Goal: Communication & Community: Answer question/provide support

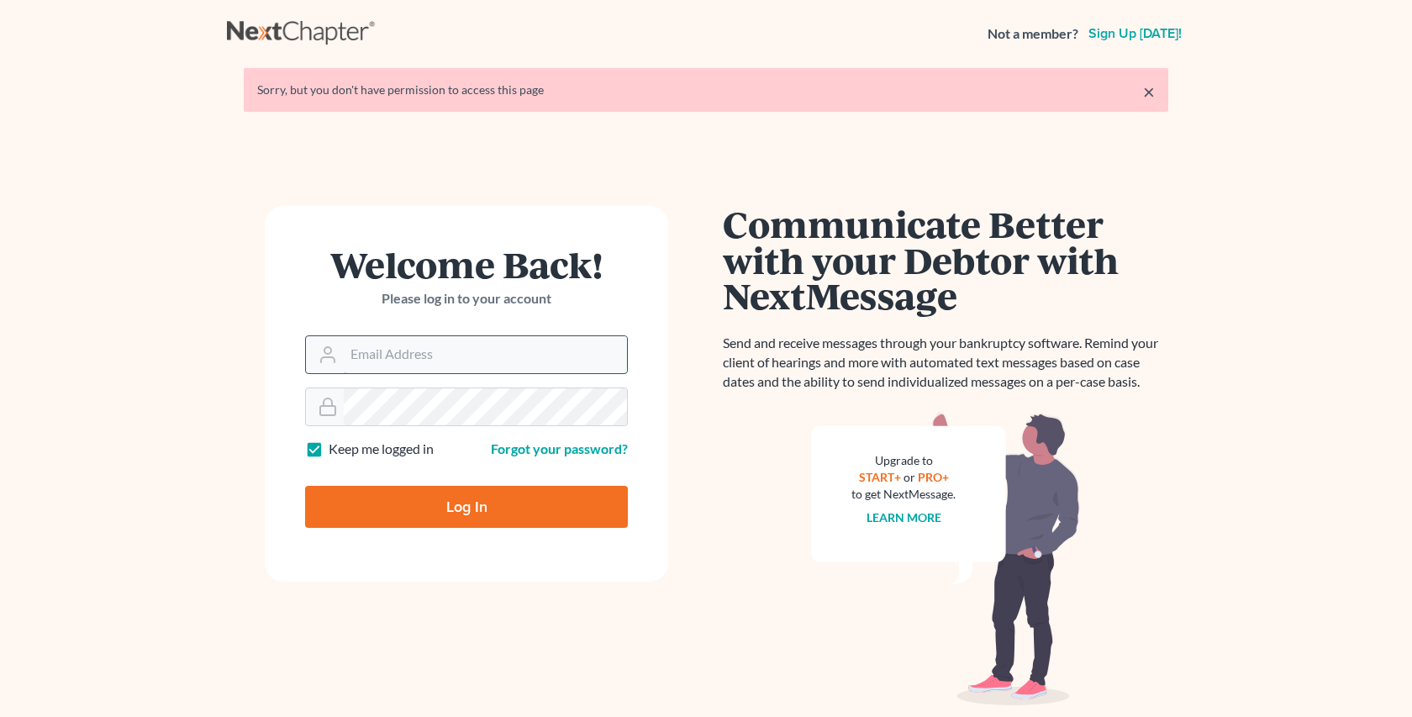
click at [407, 363] on input "Email Address" at bounding box center [485, 354] width 283 height 37
type input "[EMAIL_ADDRESS][DOMAIN_NAME]"
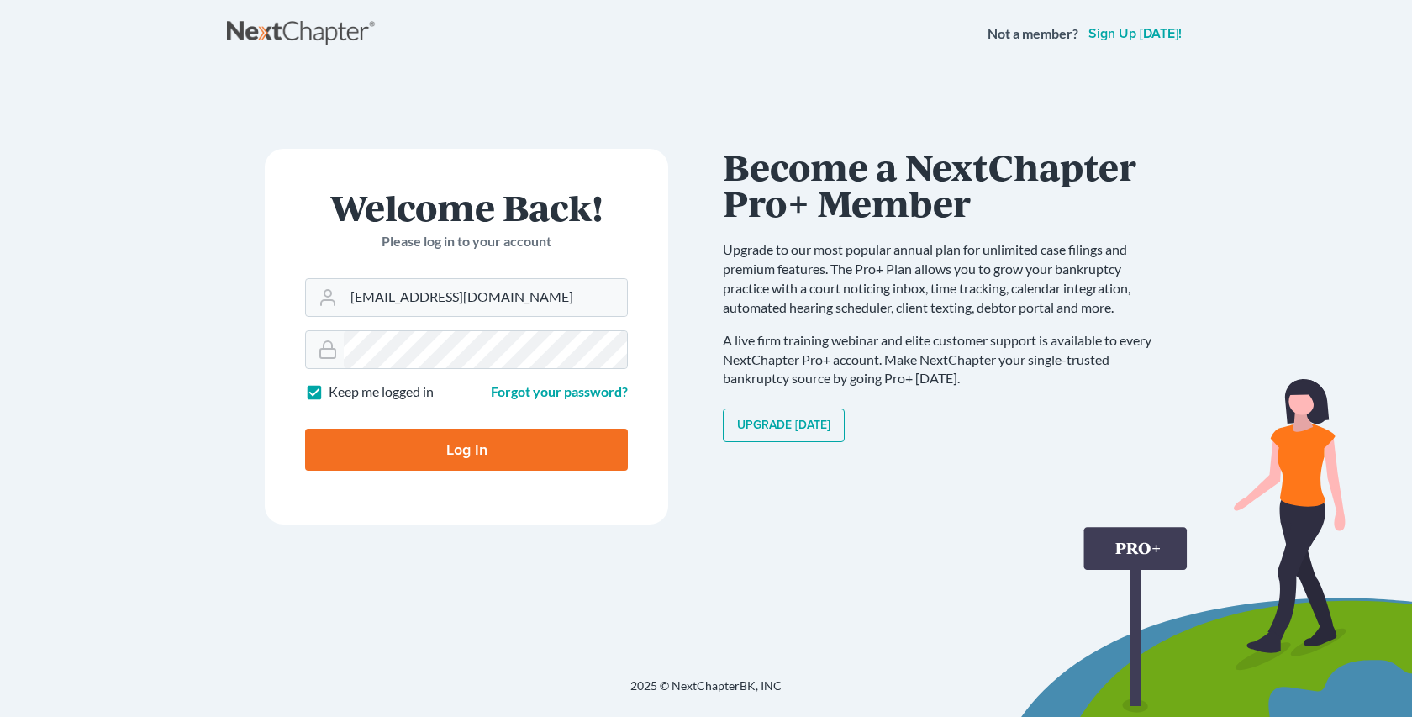
click at [475, 447] on input "Log In" at bounding box center [466, 450] width 323 height 42
type input "Thinking..."
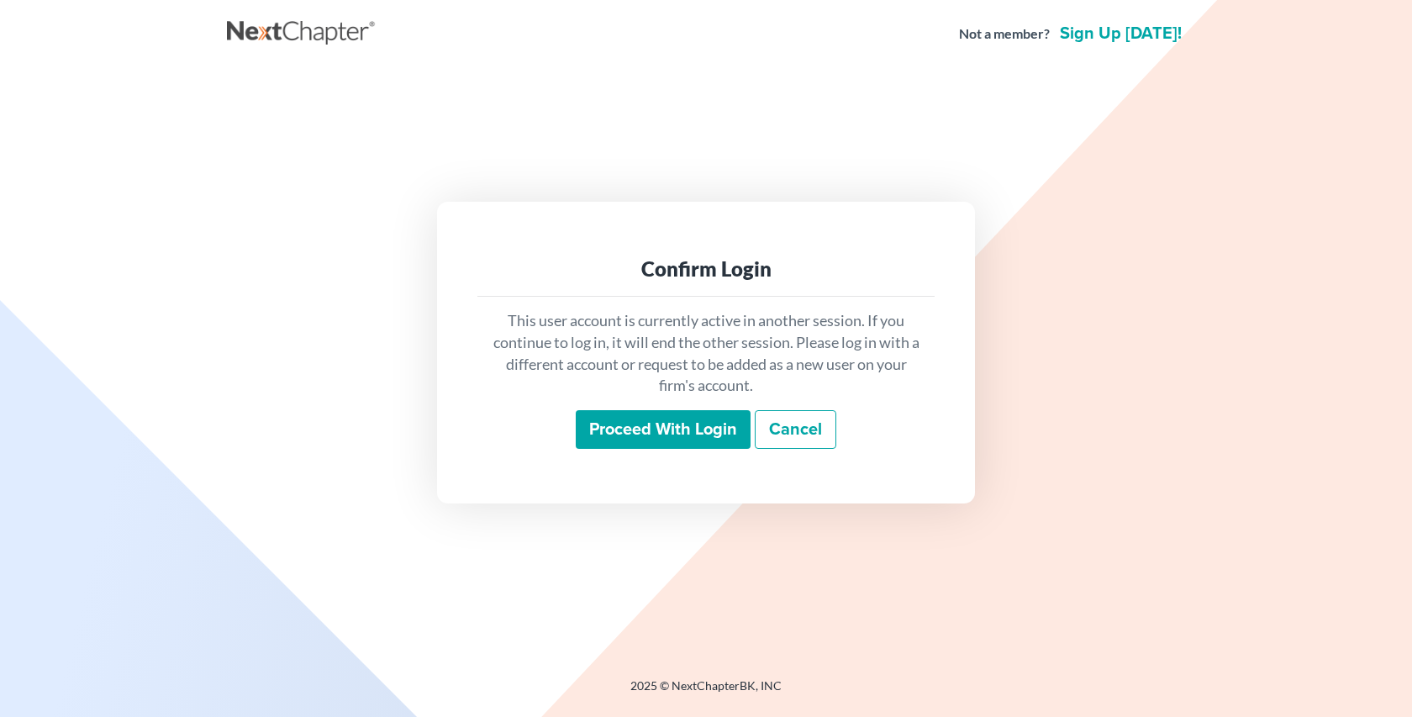
click at [685, 430] on input "Proceed with login" at bounding box center [663, 429] width 175 height 39
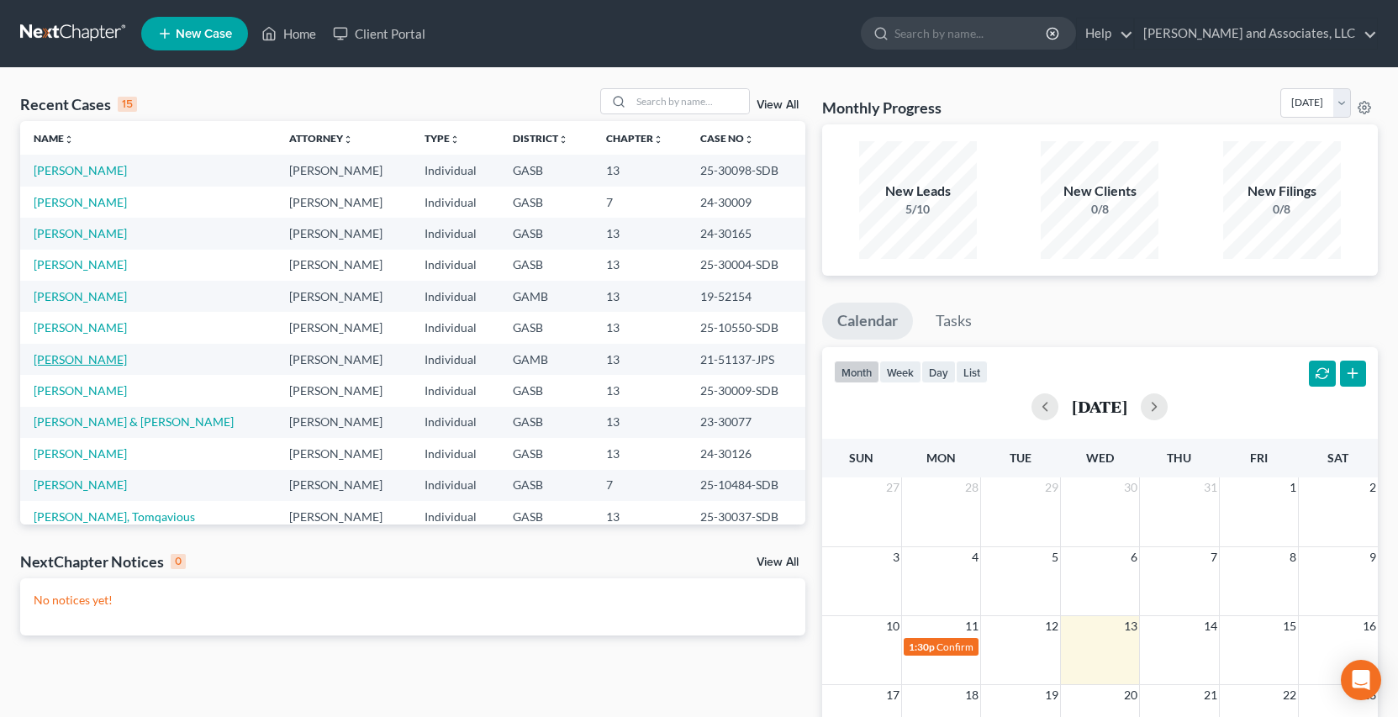
click at [93, 359] on link "[PERSON_NAME]" at bounding box center [80, 359] width 93 height 14
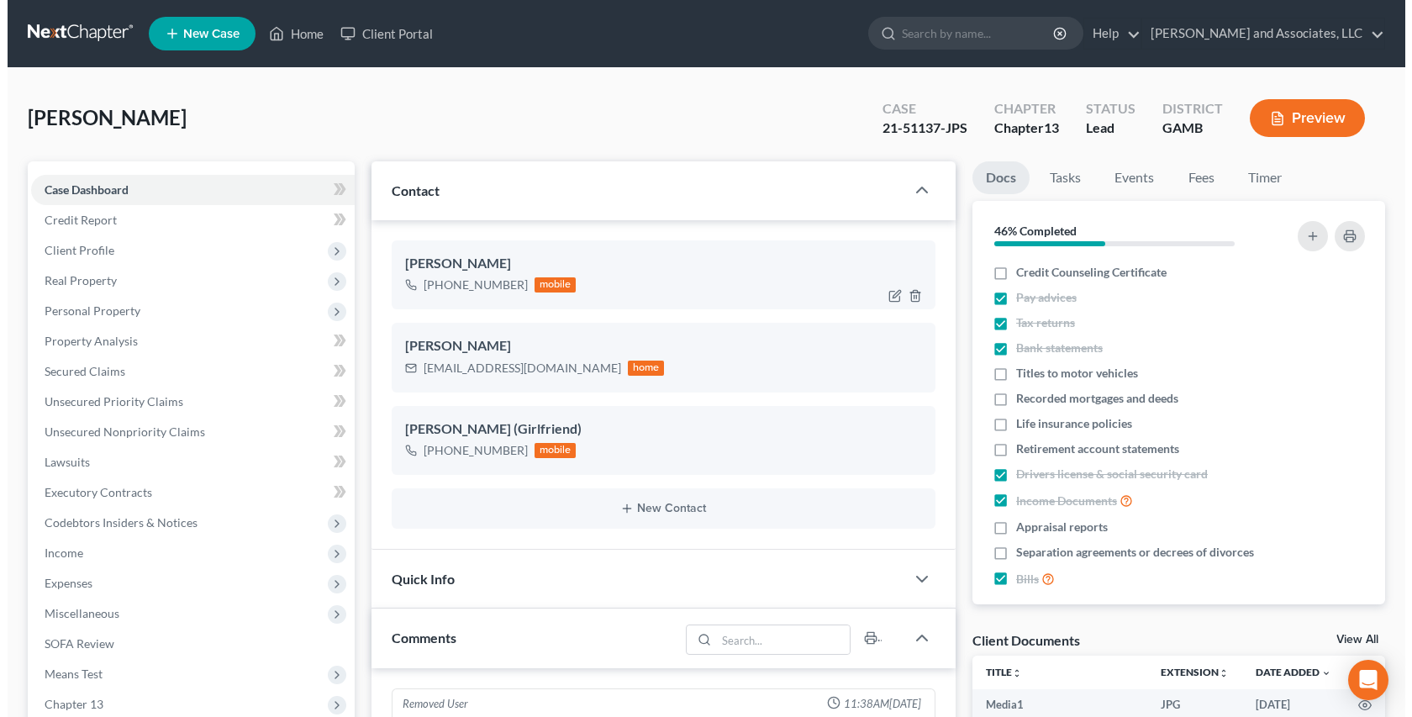
scroll to position [17139, 0]
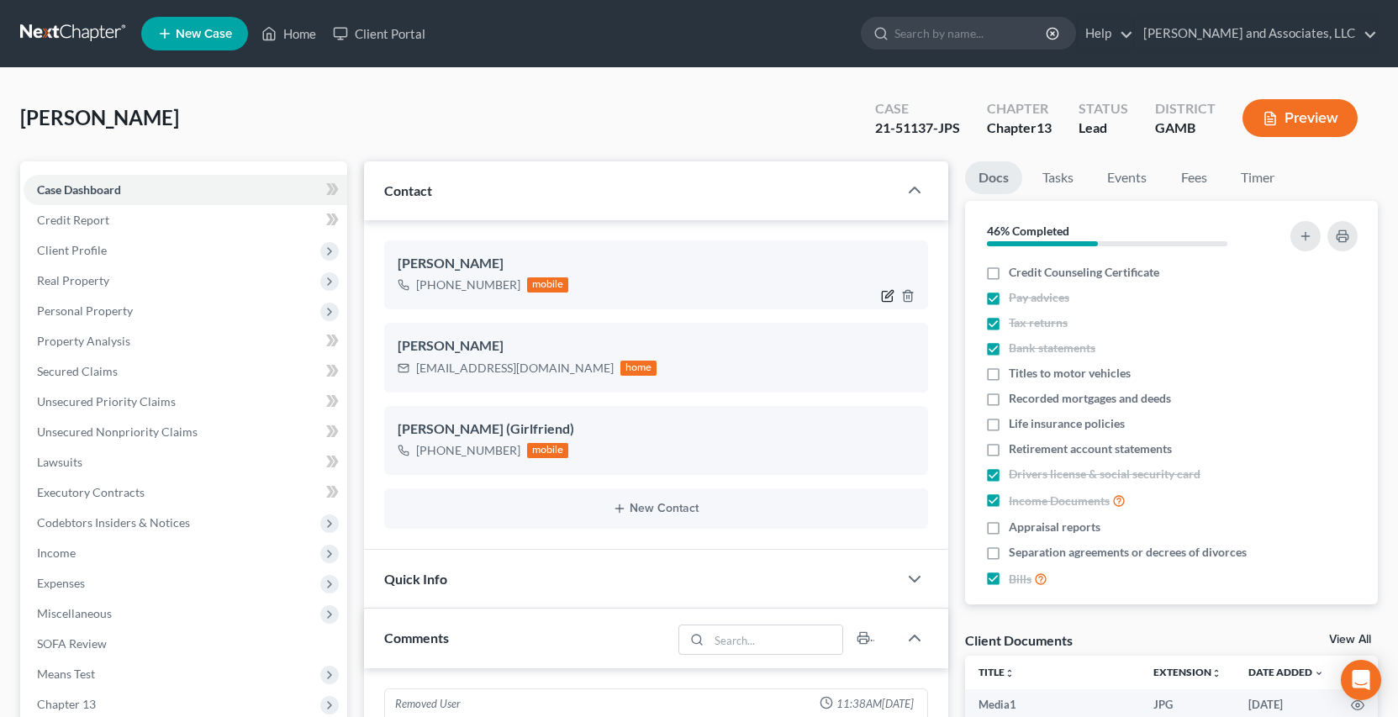
click at [888, 298] on icon "button" at bounding box center [889, 295] width 8 height 8
select select "0"
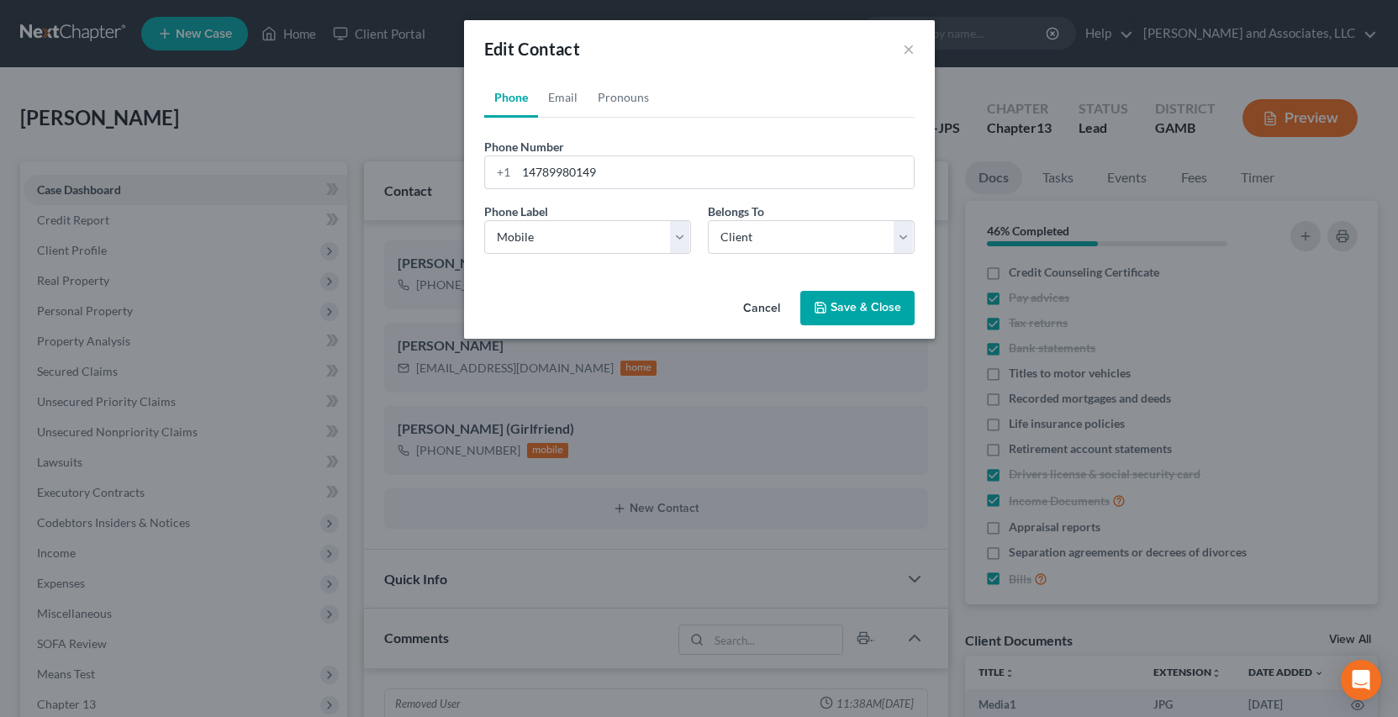
scroll to position [17089, 0]
drag, startPoint x: 614, startPoint y: 166, endPoint x: 625, endPoint y: 177, distance: 14.9
click at [615, 166] on input "14789980149" at bounding box center [722, 172] width 398 height 32
type input "1"
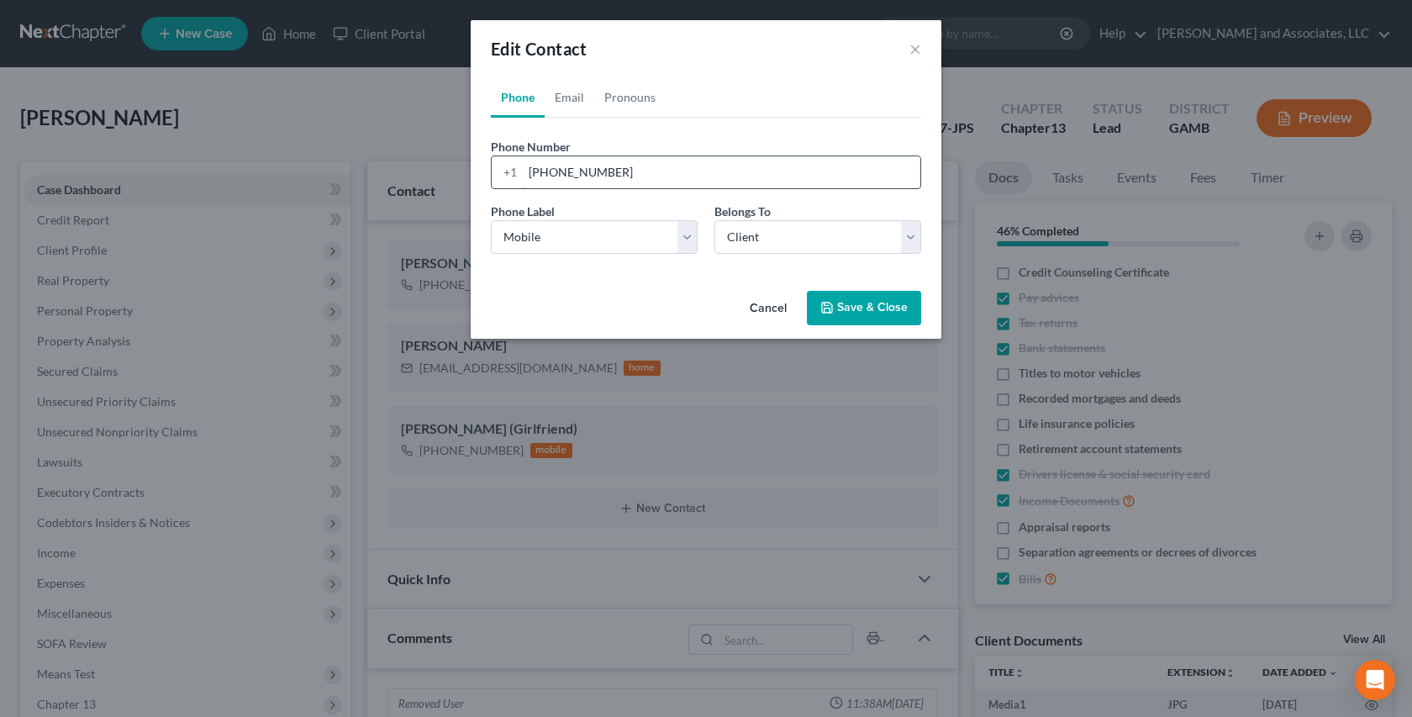
click at [650, 162] on input "478-410-1867" at bounding box center [722, 172] width 398 height 32
type input "478-410-1867"
click at [851, 308] on button "Save & Close" at bounding box center [864, 308] width 114 height 35
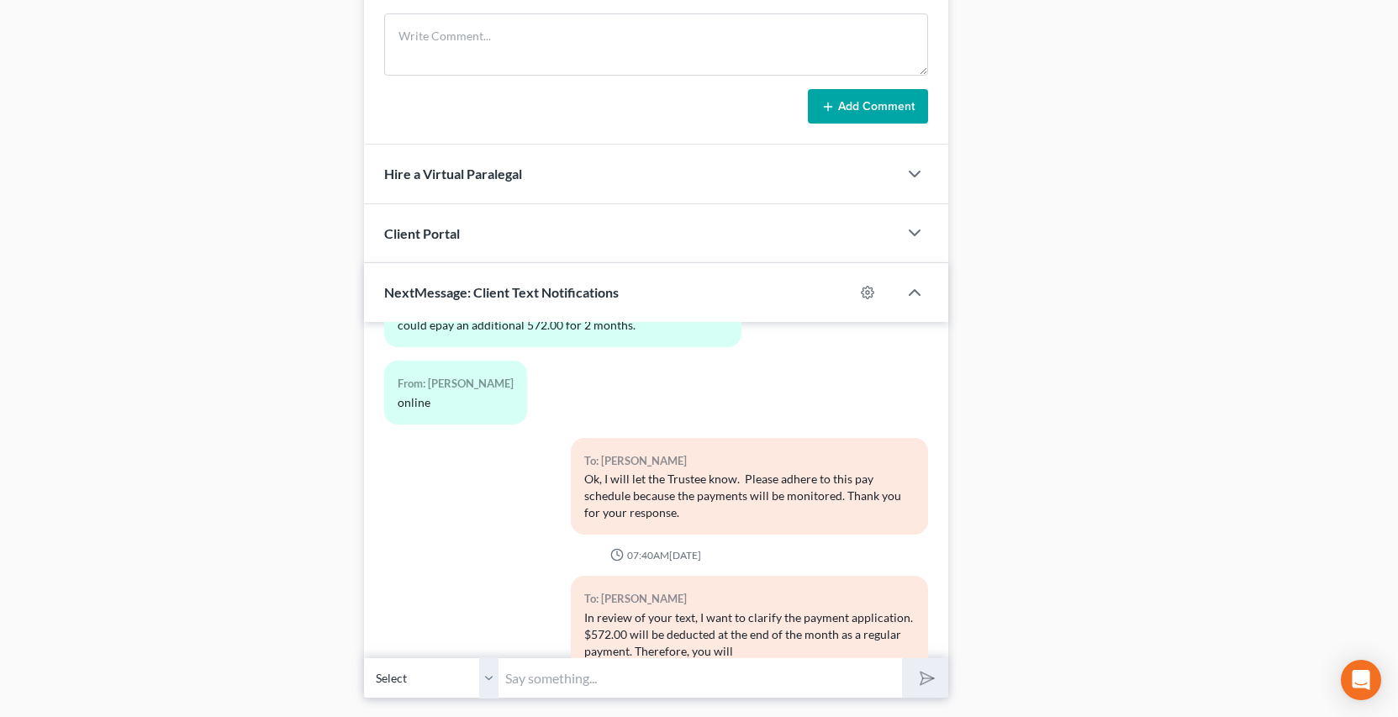
scroll to position [962, 0]
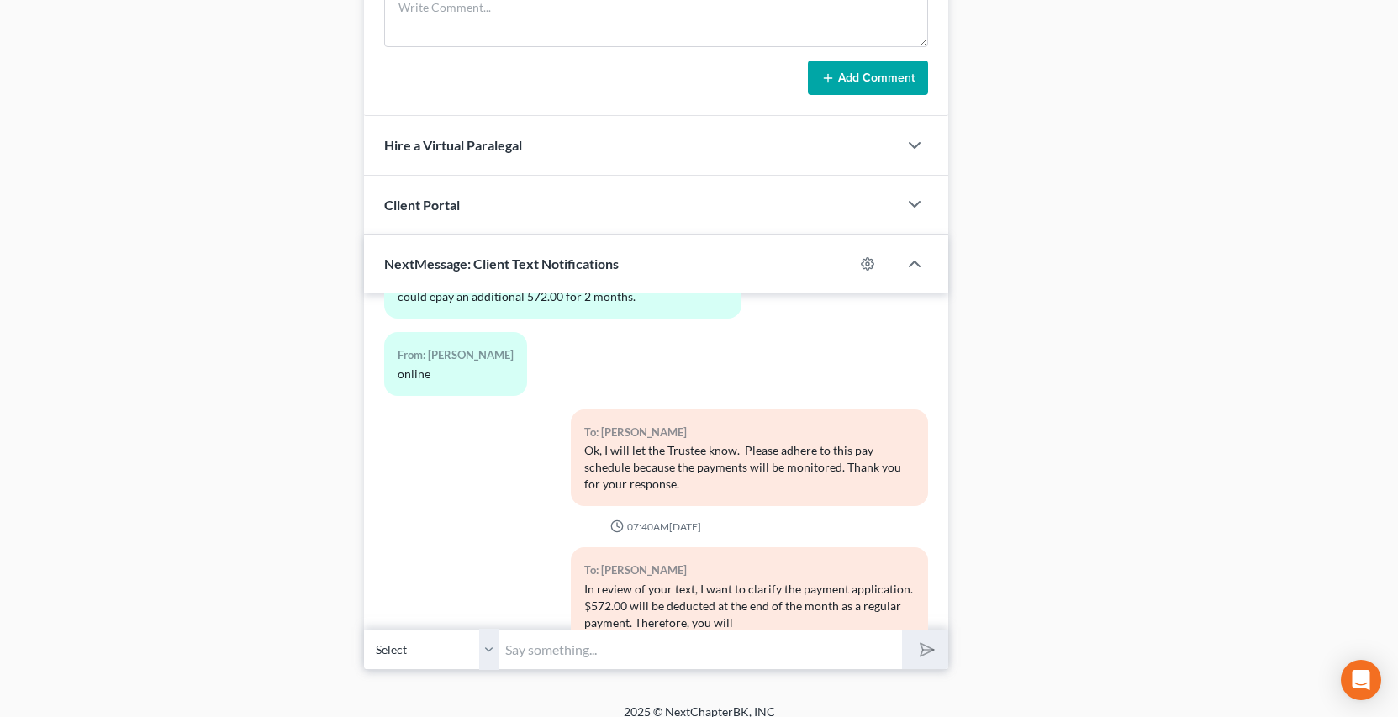
click at [487, 640] on select "Select +1 (478) 410-1867 - Jamel Ashley +1 (478) 278-6478 - Tansey German (Girl…" at bounding box center [431, 649] width 134 height 41
click at [488, 635] on select "Select +1 (478) 410-1867 - Jamel Ashley +1 (478) 278-6478 - Tansey German (Girl…" at bounding box center [431, 649] width 134 height 41
click at [364, 629] on select "Select +1 (478) 410-1867 - Jamel Ashley +1 (478) 278-6478 - Tansey German (Girl…" at bounding box center [431, 649] width 134 height 41
click at [524, 633] on input "text" at bounding box center [699, 649] width 403 height 41
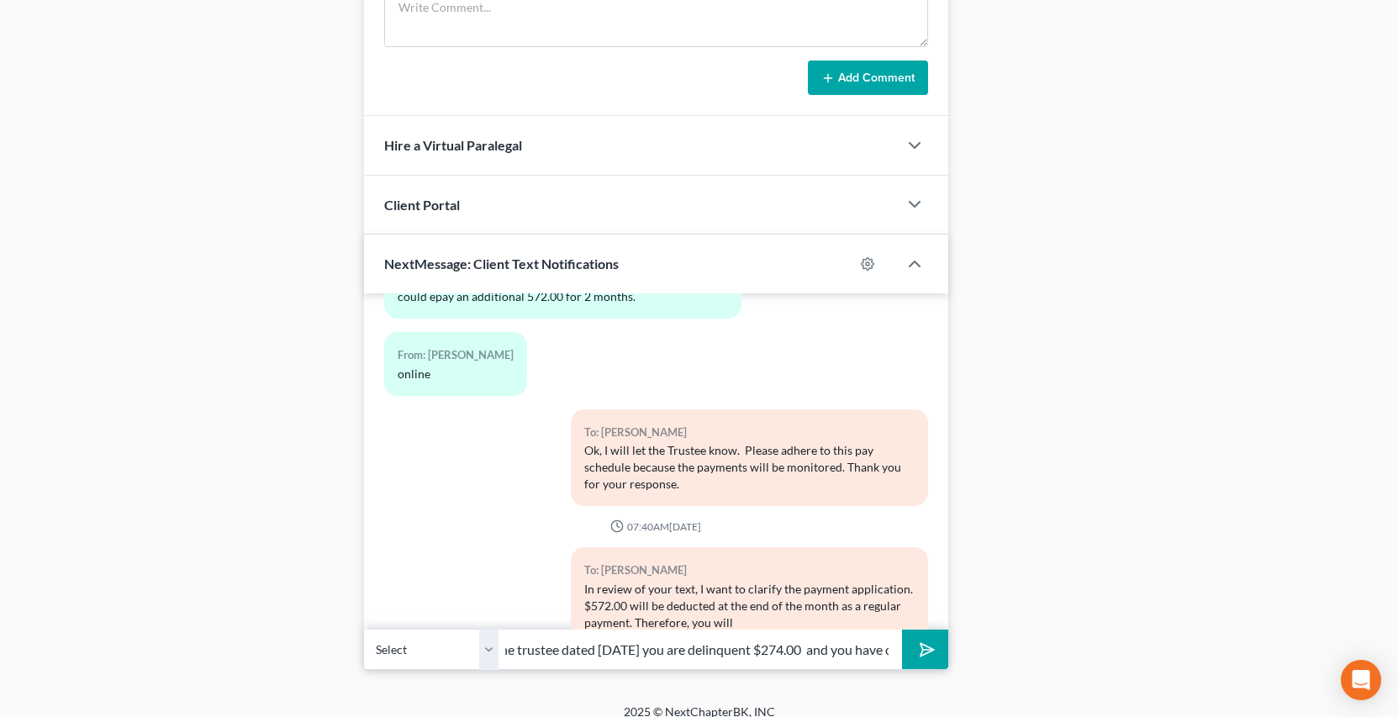
click at [902, 630] on button "submit" at bounding box center [925, 650] width 46 height 40
type input "Hello Mr. Ashley, this is Rose. According to the default letter from the truste…"
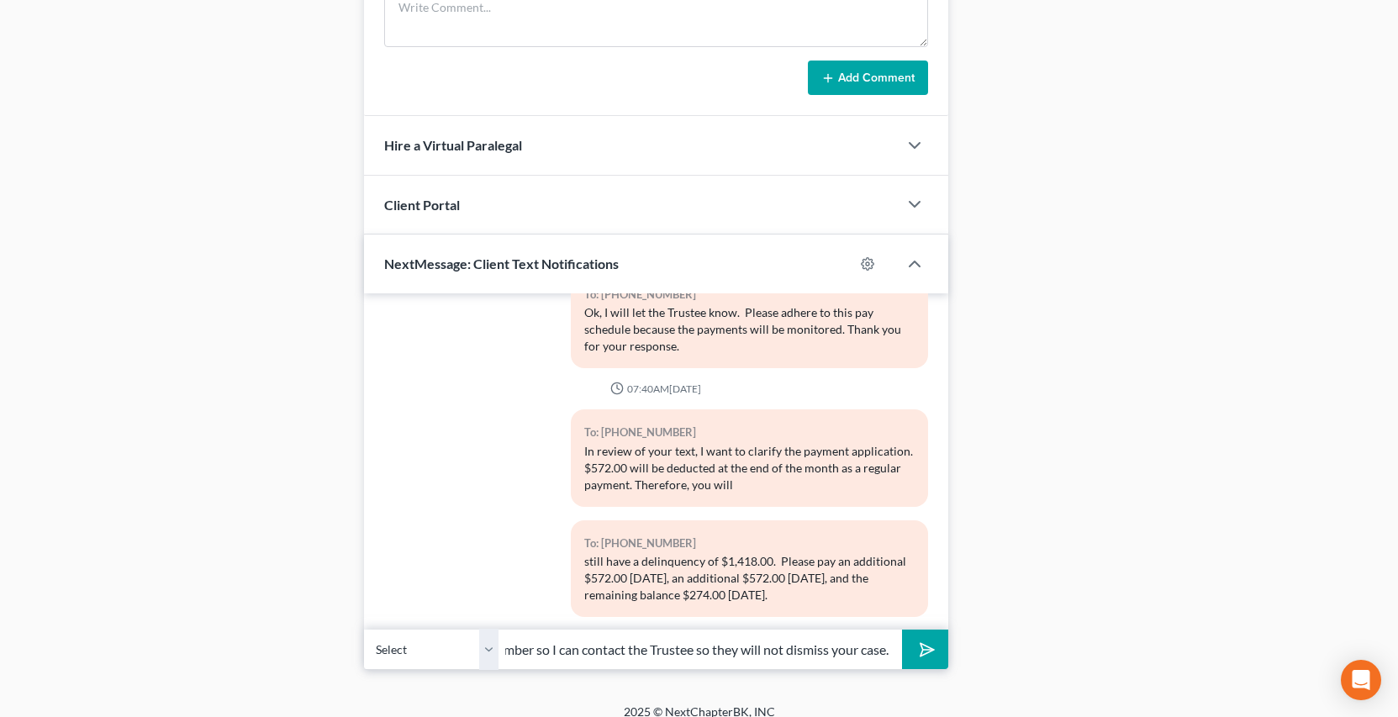
scroll to position [0, 465]
type input "current. So, please purchase a money order and send me a good copy to this numb…"
click at [902, 630] on button "submit" at bounding box center [925, 650] width 46 height 40
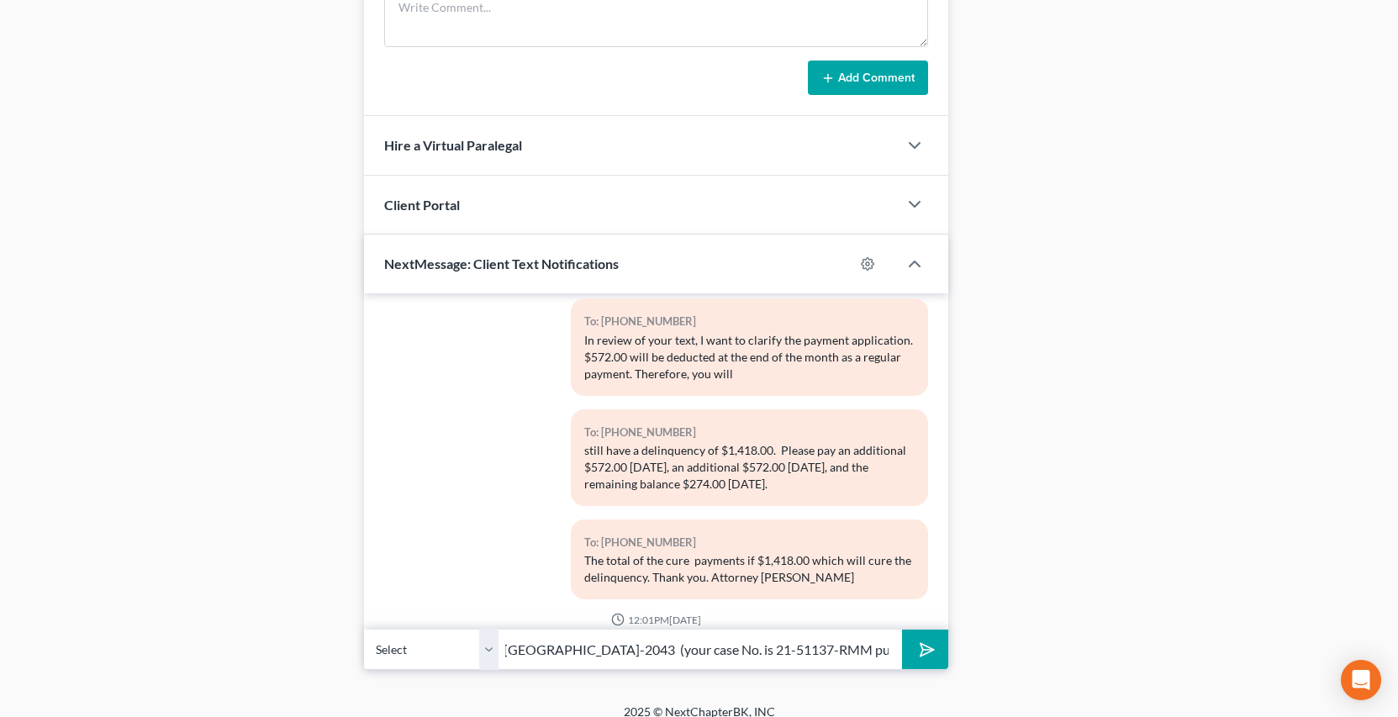
scroll to position [0, 582]
type input "Mail Payment to: Chapter 13 Trustee - M.D. GA-Macon/Athens- P.O. Box 102043-Atl…"
click at [902, 630] on button "submit" at bounding box center [925, 650] width 46 height 40
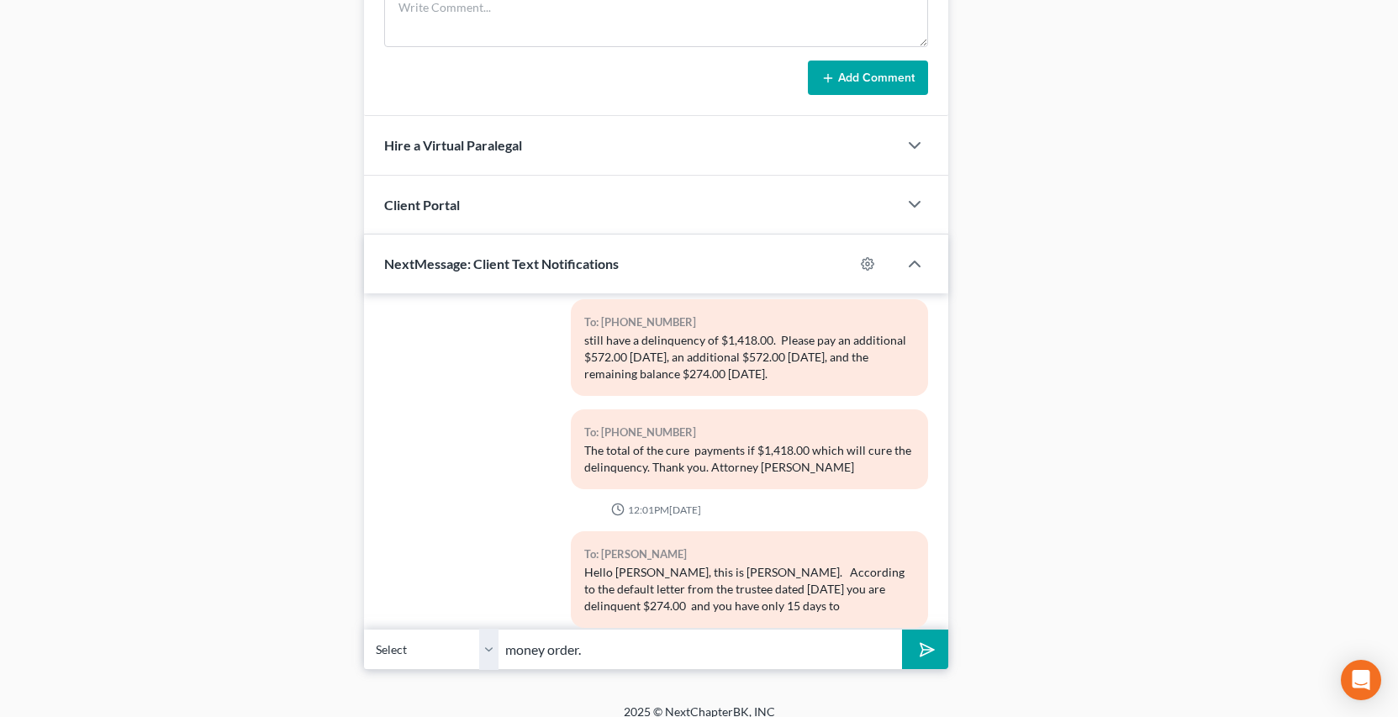
type input "money order."
click at [902, 630] on button "submit" at bounding box center [925, 650] width 46 height 40
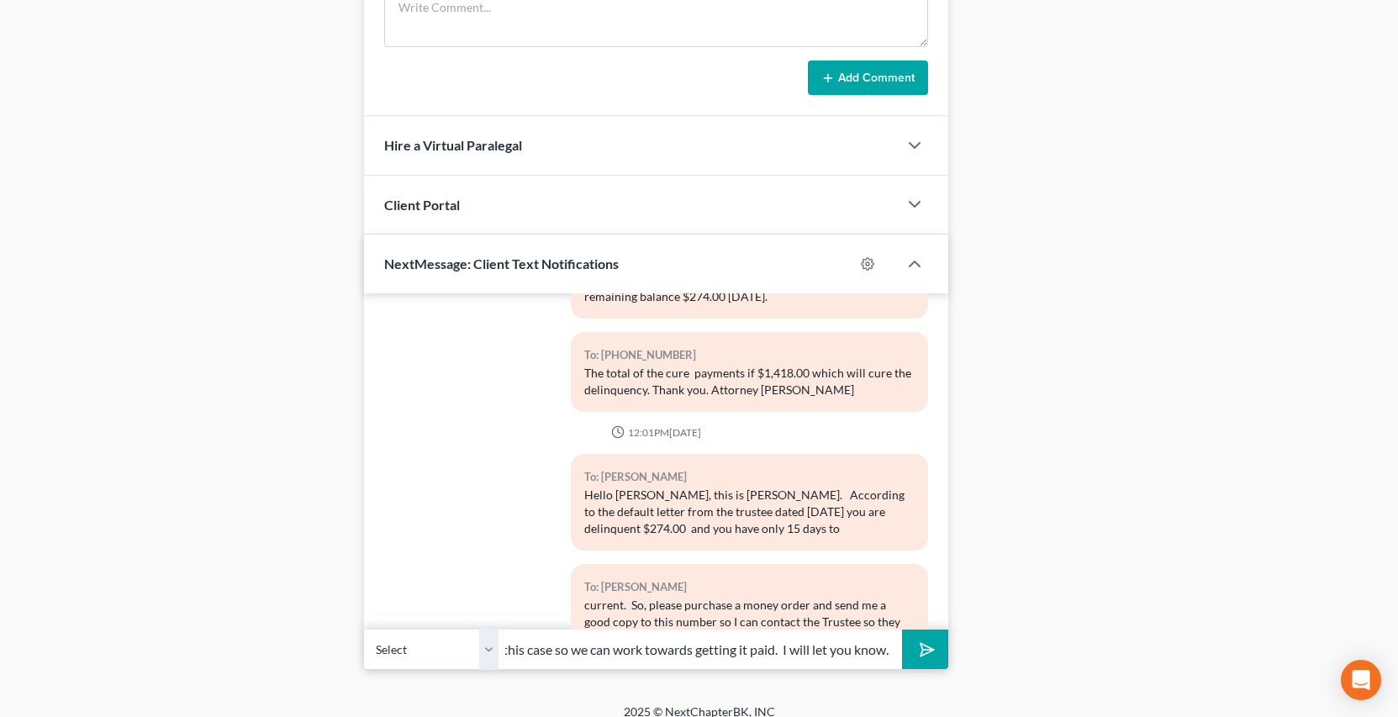
scroll to position [0, 335]
type input "I am going to check to see how much longer you have in this case so we can work…"
click at [902, 630] on button "submit" at bounding box center [925, 650] width 46 height 40
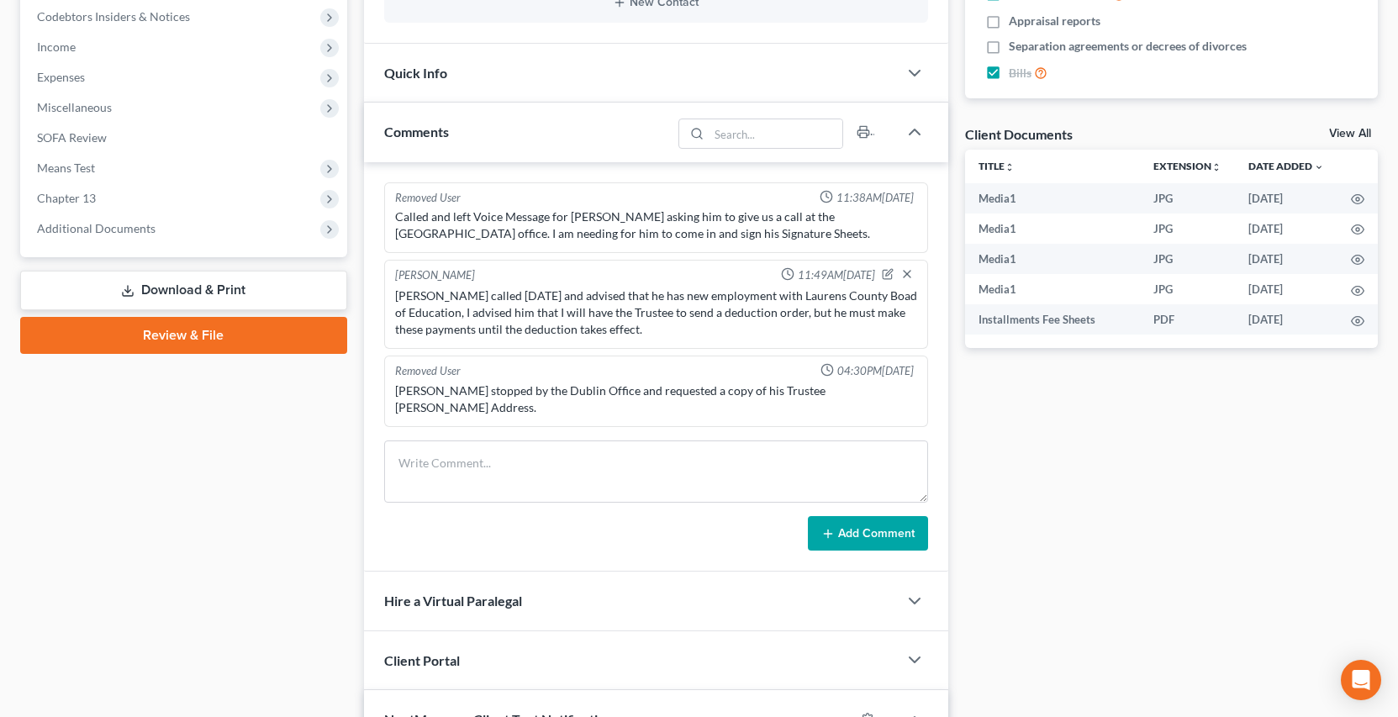
scroll to position [510, 0]
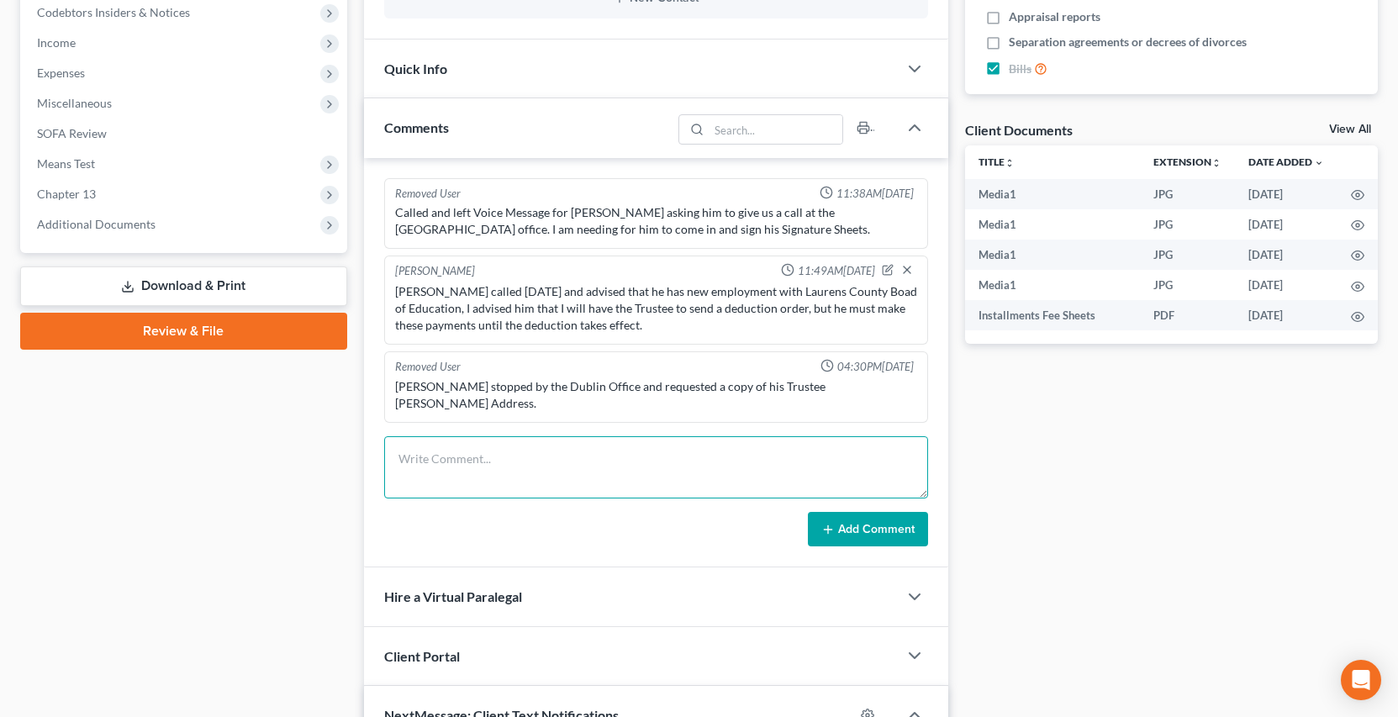
click at [411, 444] on textarea at bounding box center [656, 467] width 544 height 62
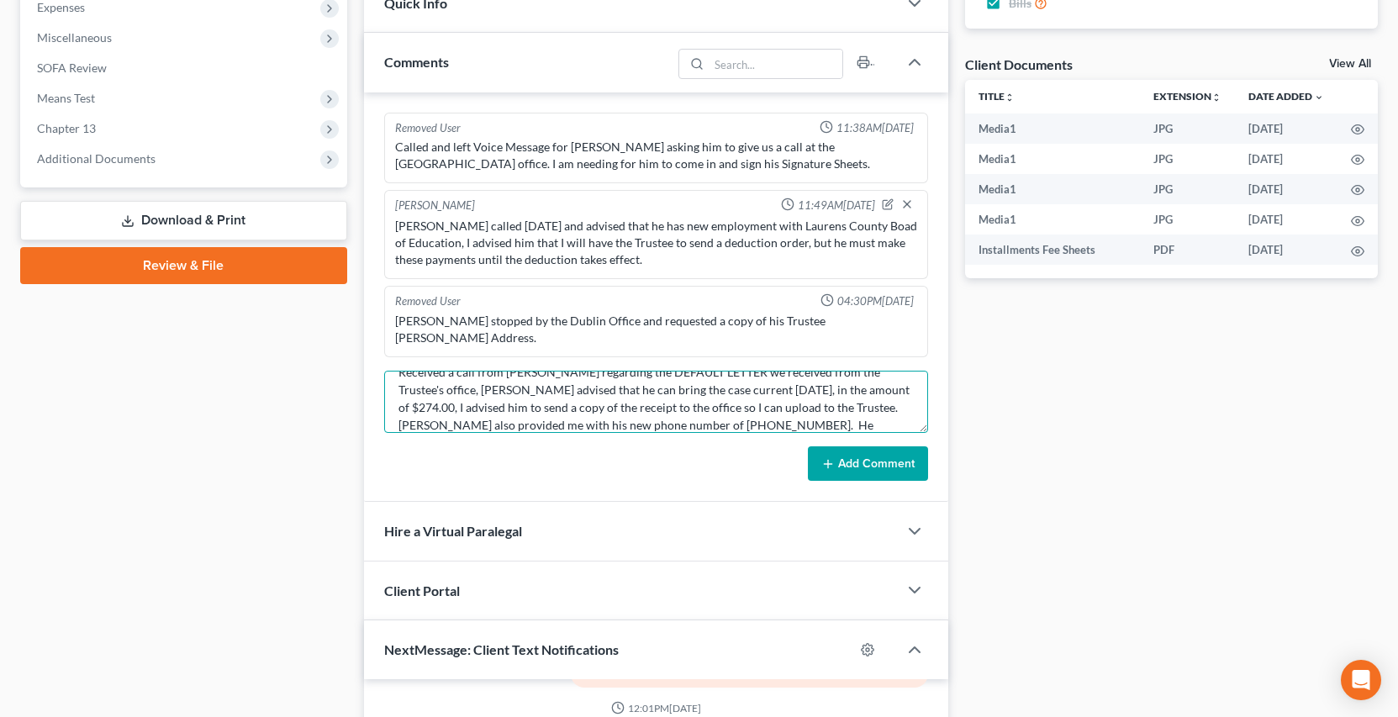
scroll to position [39, 0]
type textarea "Received a call from Mr. Jamel Ashley regarding the DEFAULT LETTER we received …"
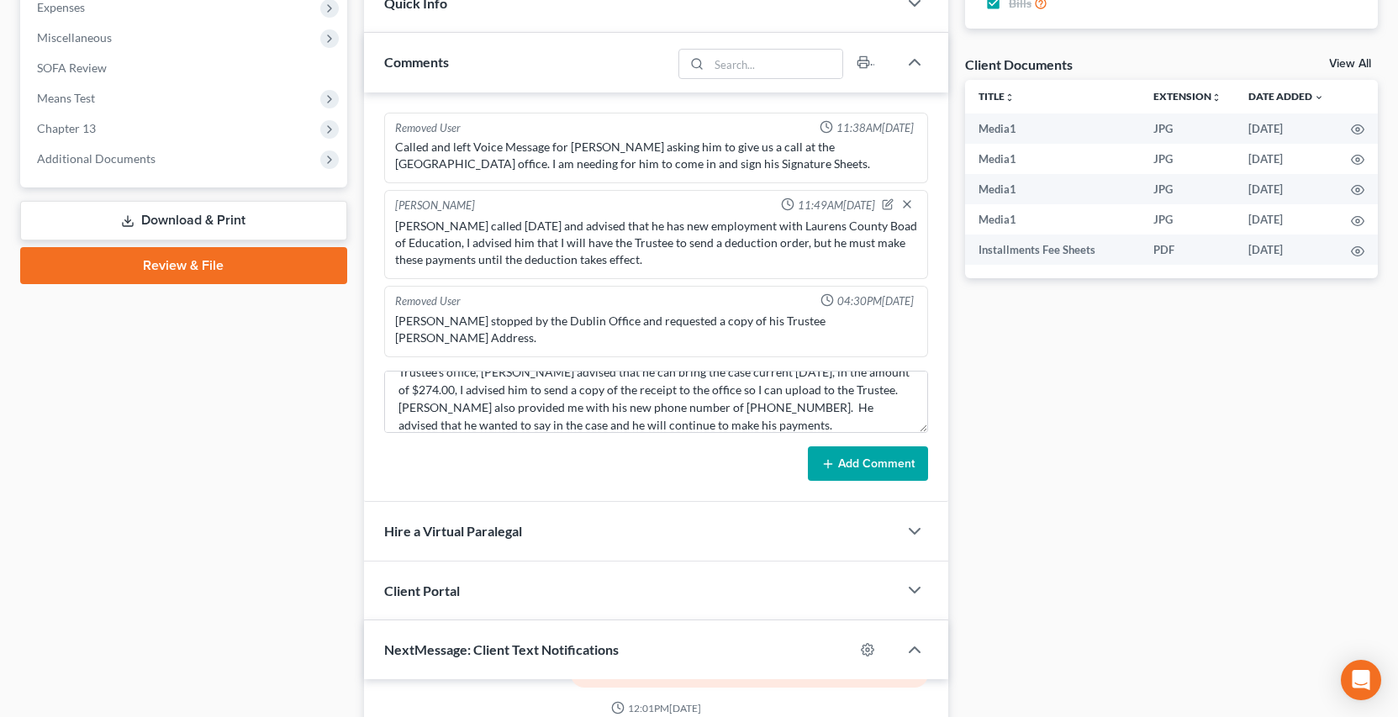
click at [890, 446] on button "Add Comment" at bounding box center [868, 463] width 120 height 35
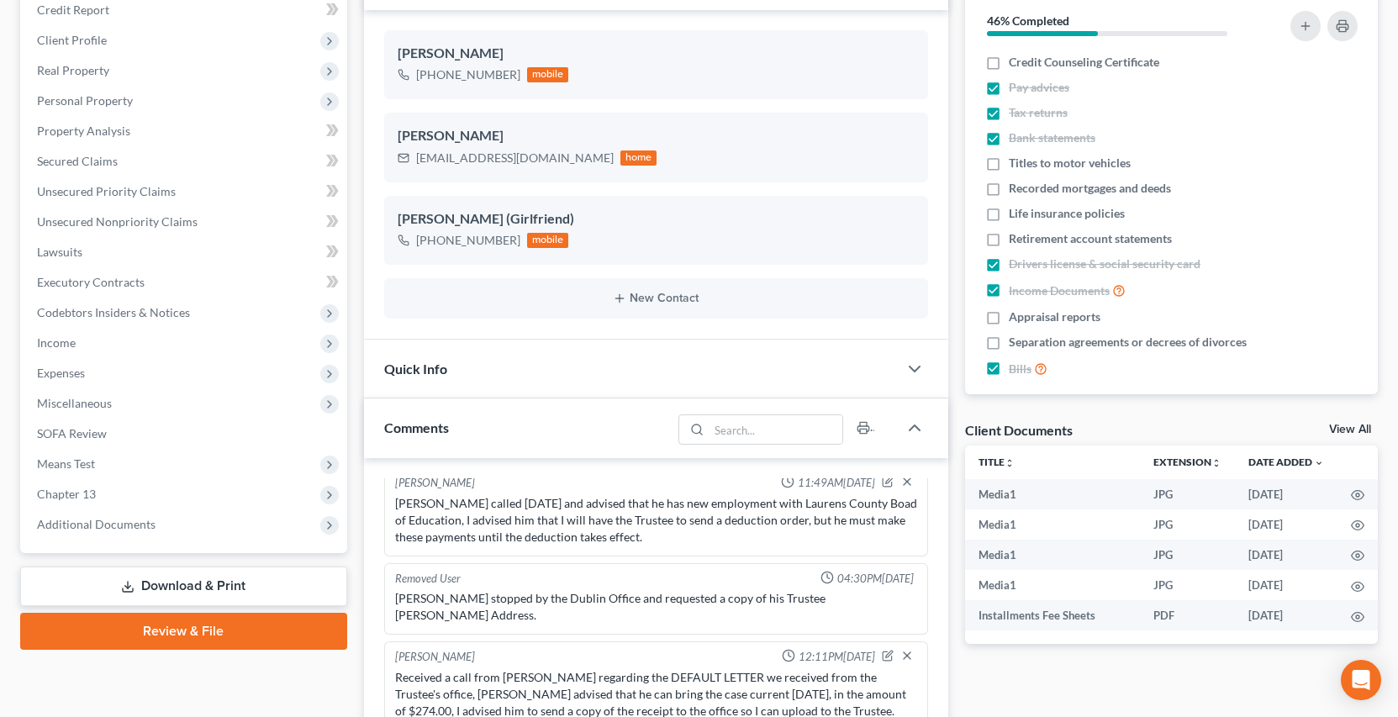
scroll to position [0, 0]
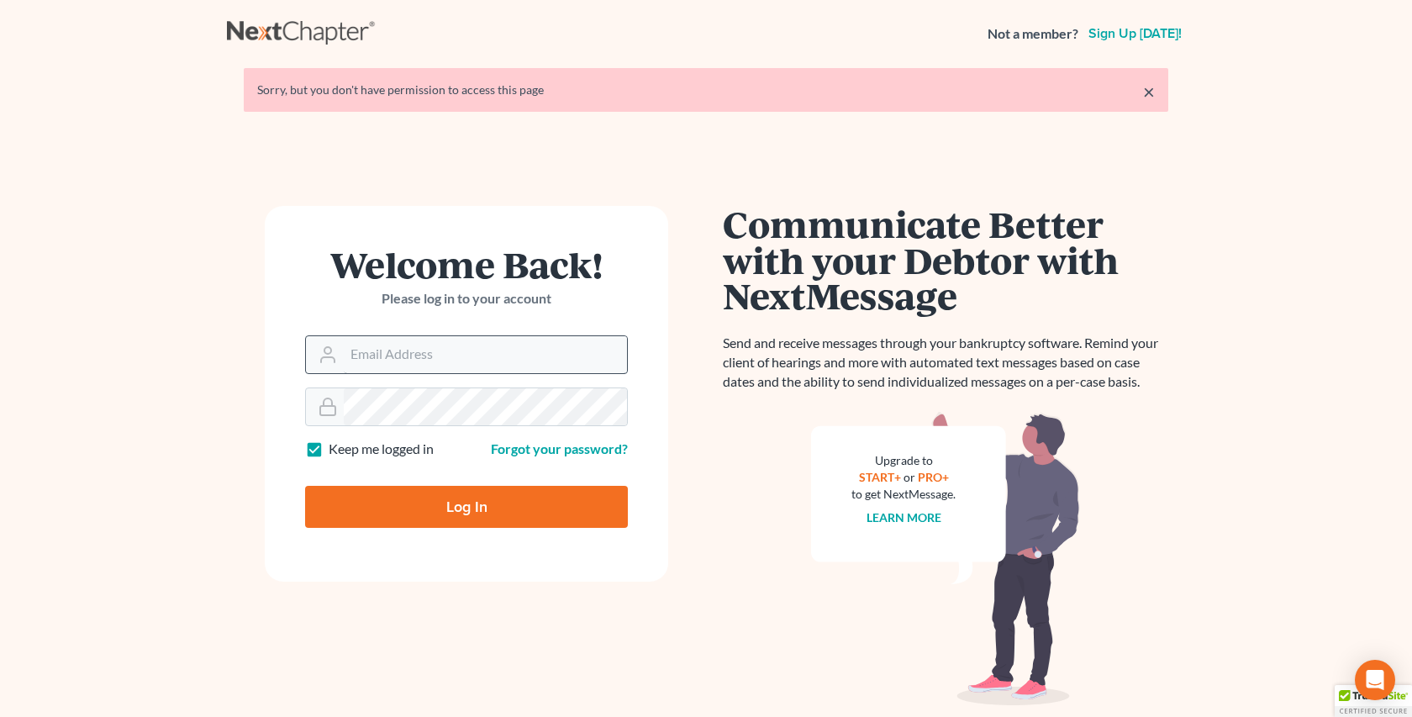
type input "[EMAIL_ADDRESS][DOMAIN_NAME]"
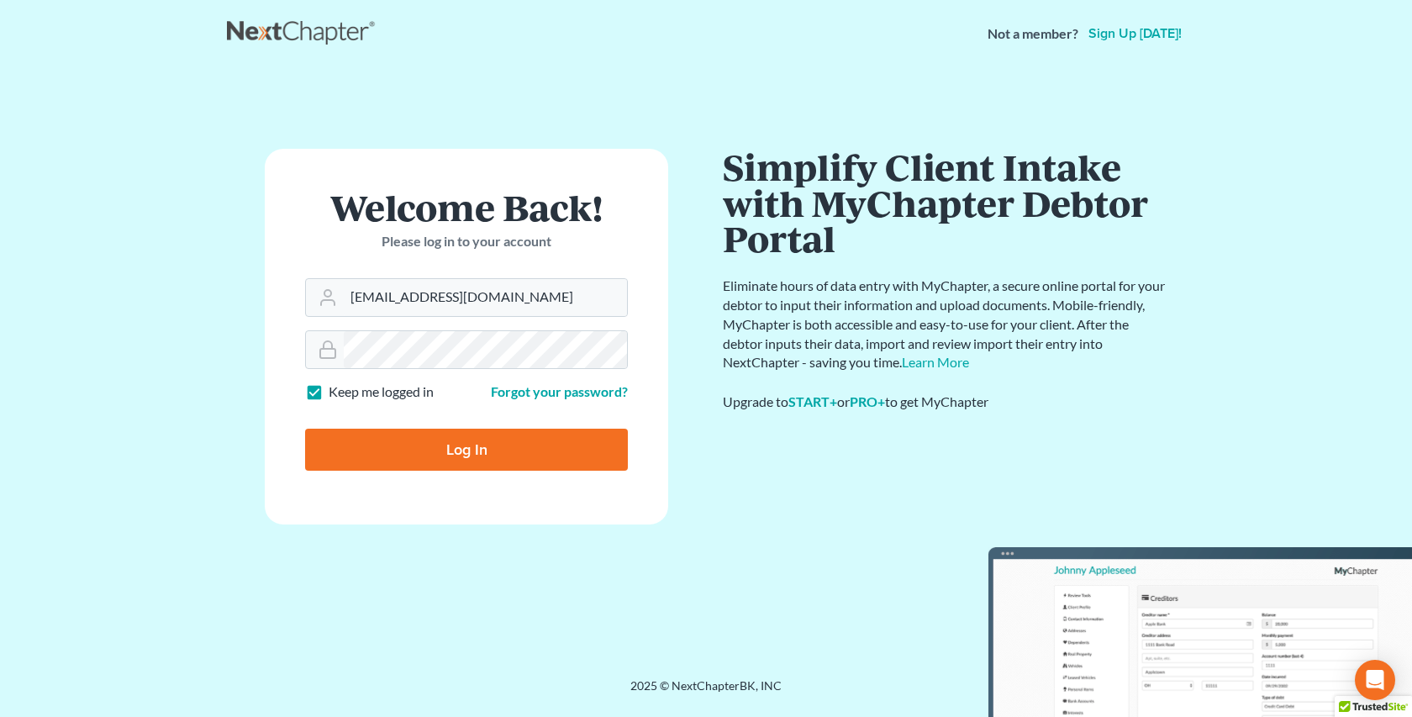
click at [467, 450] on input "Log In" at bounding box center [466, 450] width 323 height 42
type input "Thinking..."
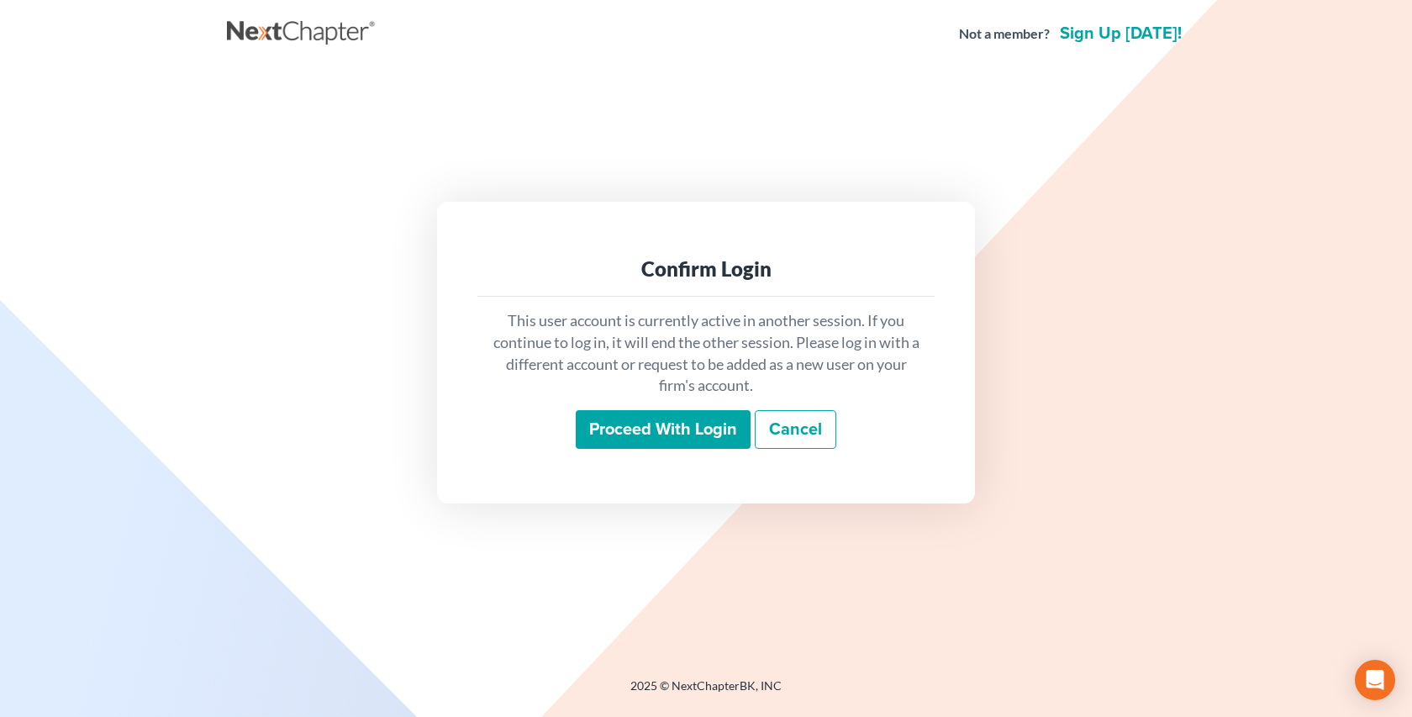
click at [675, 420] on input "Proceed with login" at bounding box center [663, 429] width 175 height 39
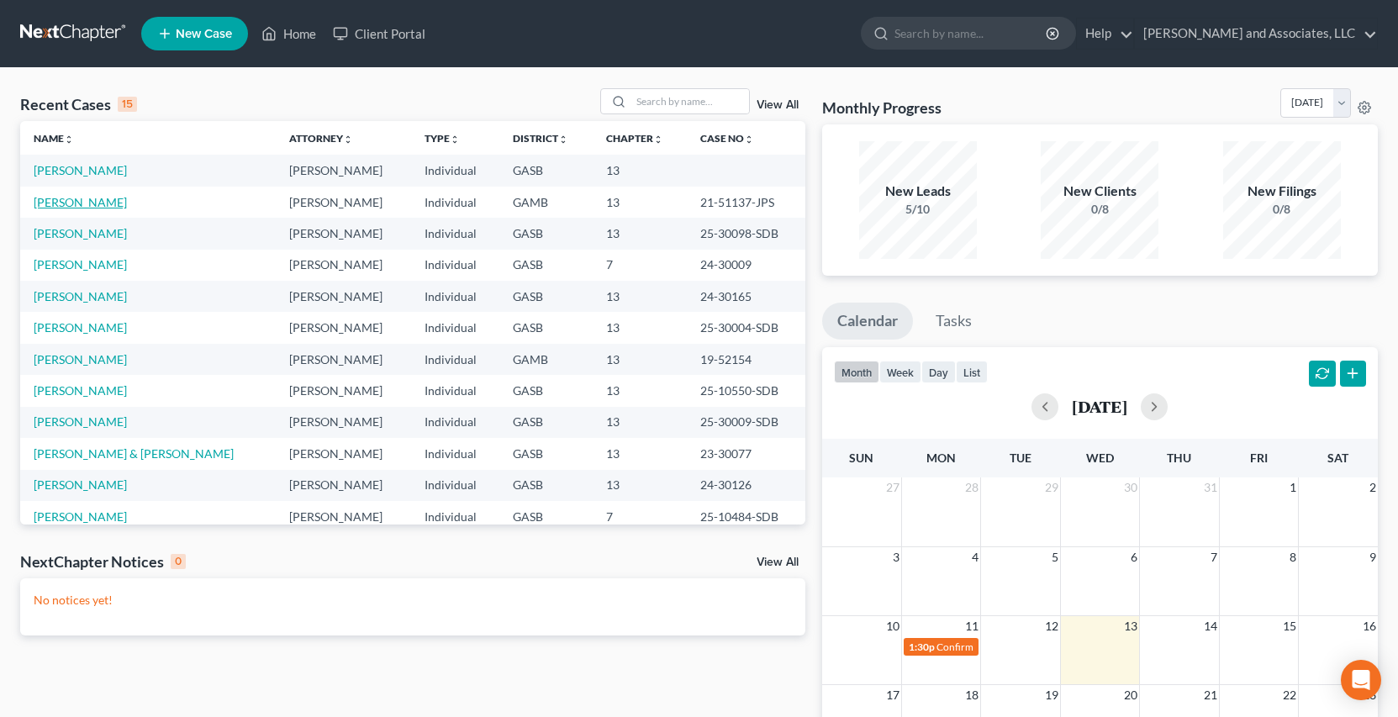
click at [89, 205] on link "[PERSON_NAME]" at bounding box center [80, 202] width 93 height 14
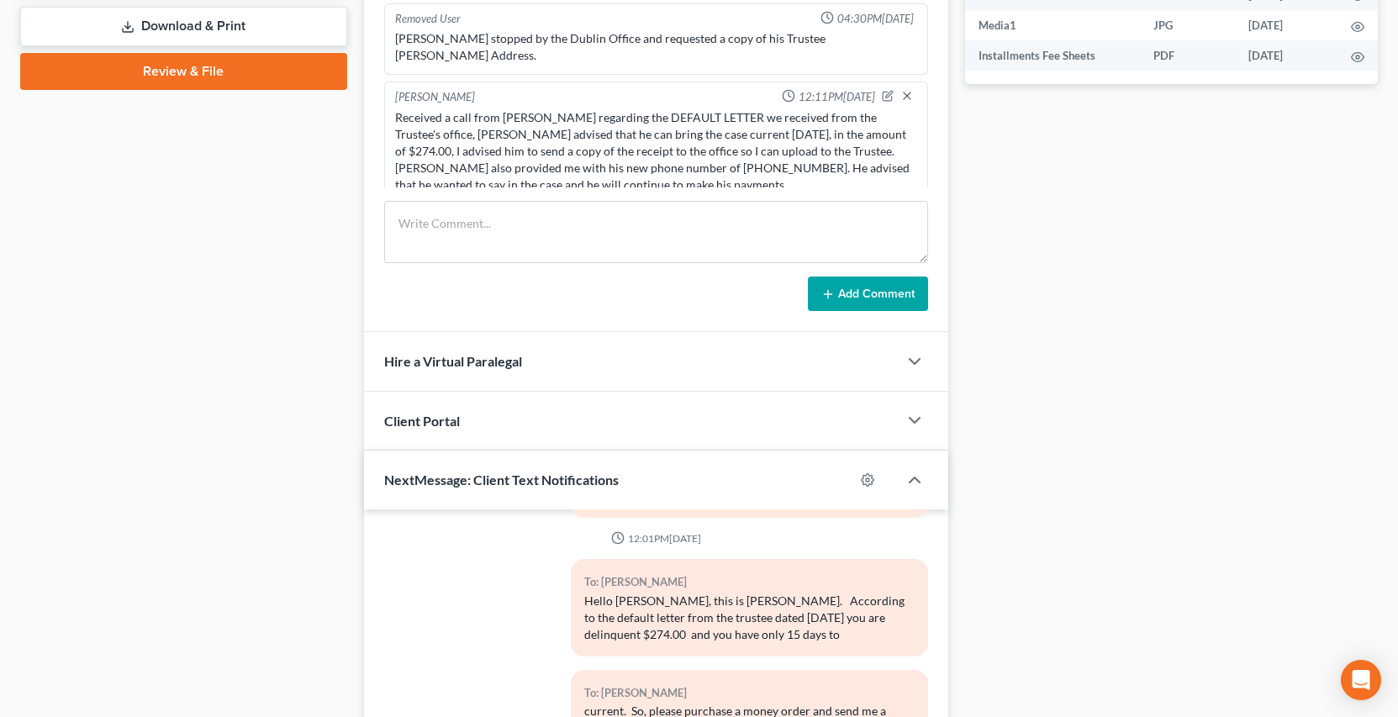
scroll to position [1003, 0]
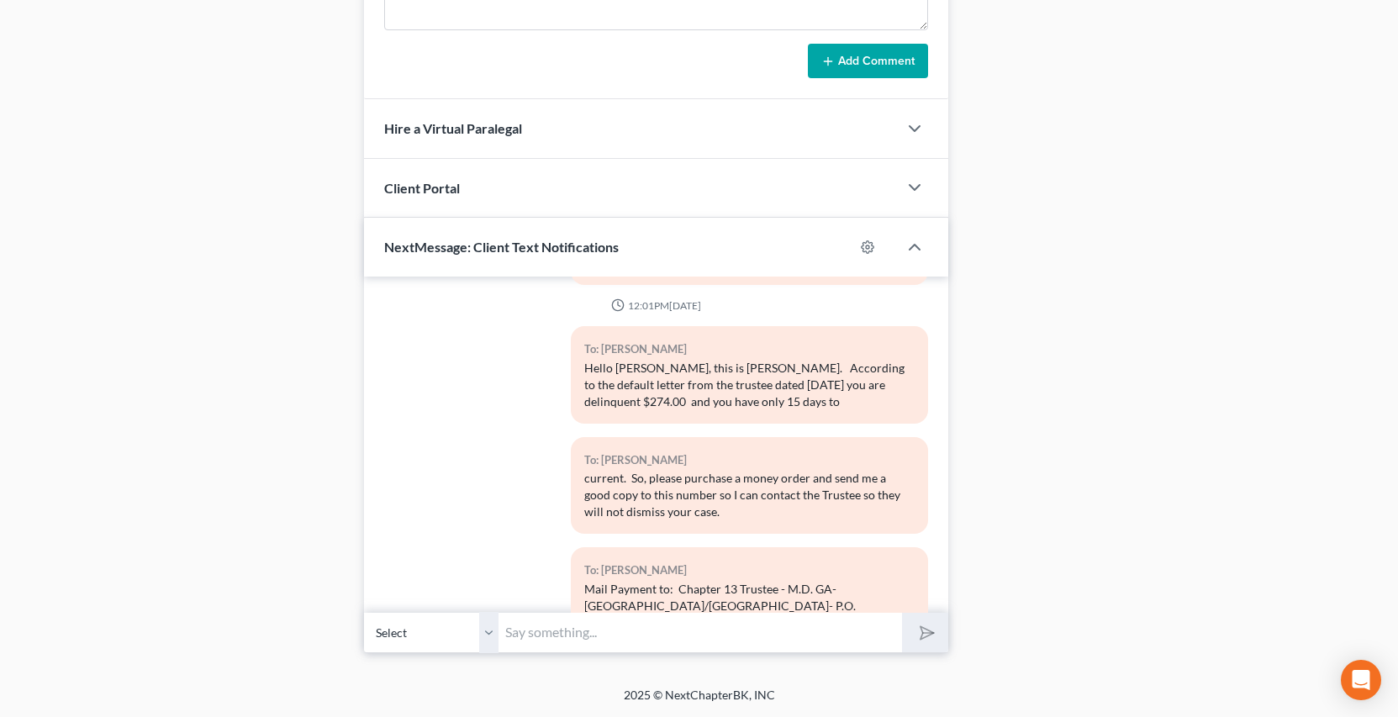
click at [519, 634] on input "text" at bounding box center [699, 632] width 403 height 41
click at [488, 641] on select "Select +1 (478) 410-1867 - Jamel Ashley +1 (478) 278-6478 - Tansey German (Girl…" at bounding box center [431, 632] width 134 height 41
click at [364, 612] on select "Select +1 (478) 410-1867 - Jamel Ashley +1 (478) 278-6478 - Tansey German (Girl…" at bounding box center [431, 632] width 134 height 41
click at [530, 629] on input "text" at bounding box center [699, 632] width 403 height 41
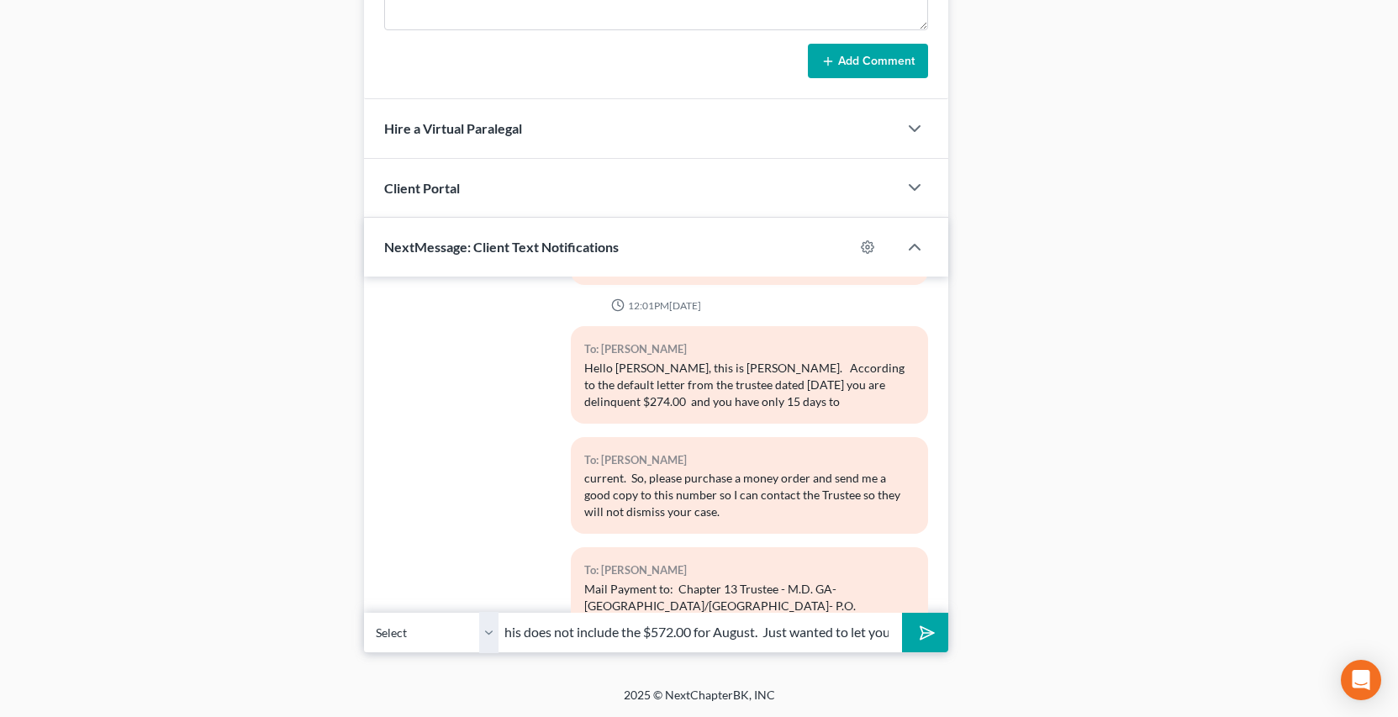
type input "Now Jamel this does not include the $572.00 for August. Just wanted to let you …"
click at [902, 613] on button "submit" at bounding box center [925, 633] width 46 height 40
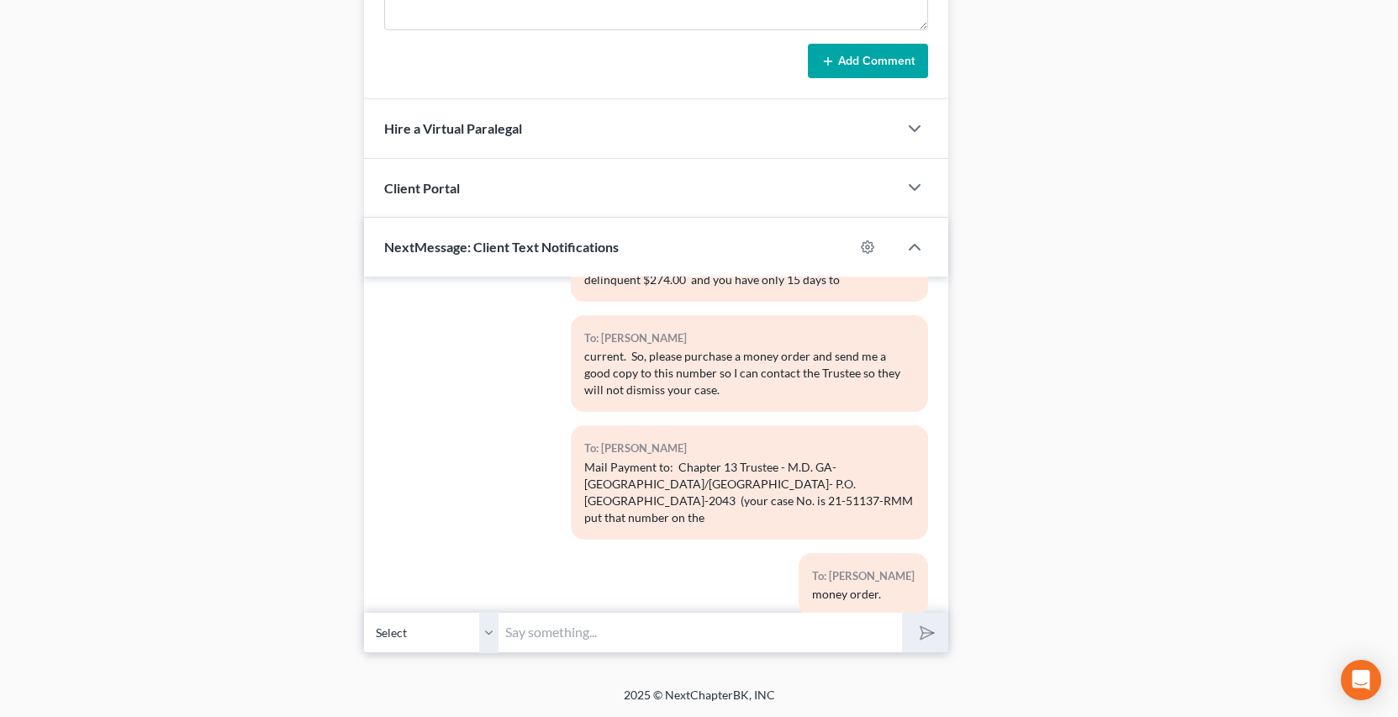
scroll to position [17884, 0]
